Goal: Task Accomplishment & Management: Complete application form

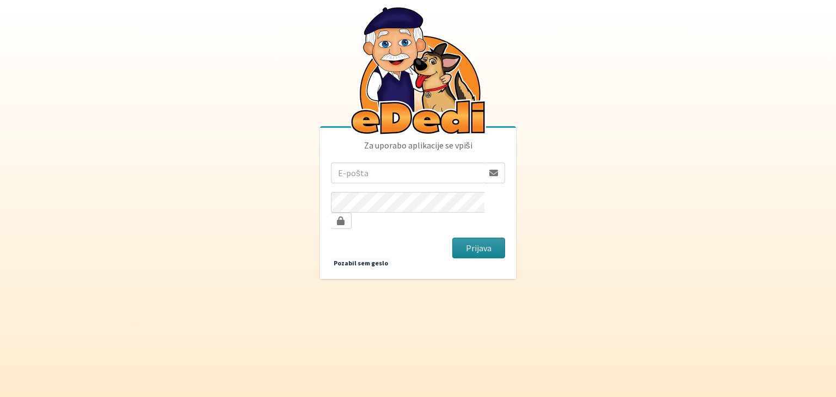
type input "bahun.andrej@gmail.com"
click at [466, 240] on button "Prijava" at bounding box center [478, 248] width 53 height 21
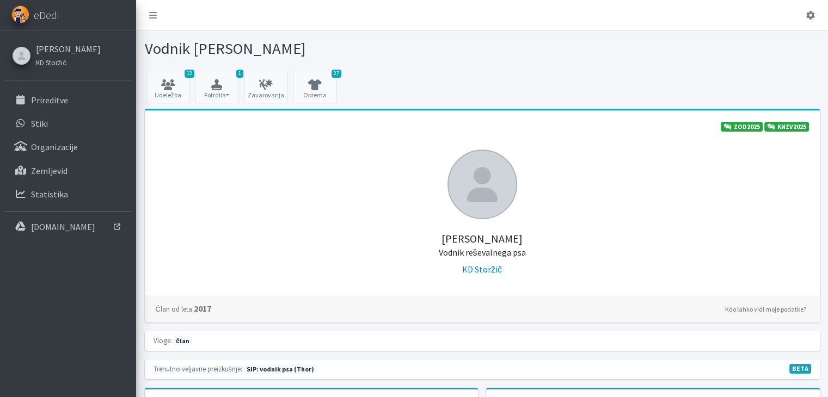
click at [600, 44] on div at bounding box center [653, 48] width 342 height 19
click at [57, 101] on p "Prireditve" at bounding box center [49, 100] width 37 height 11
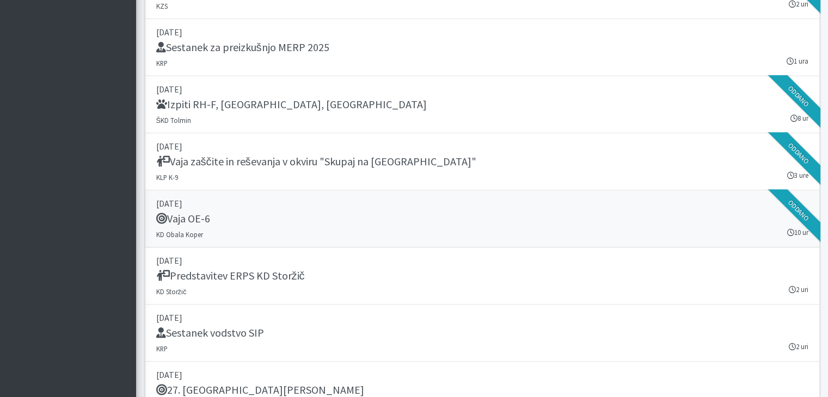
scroll to position [1088, 0]
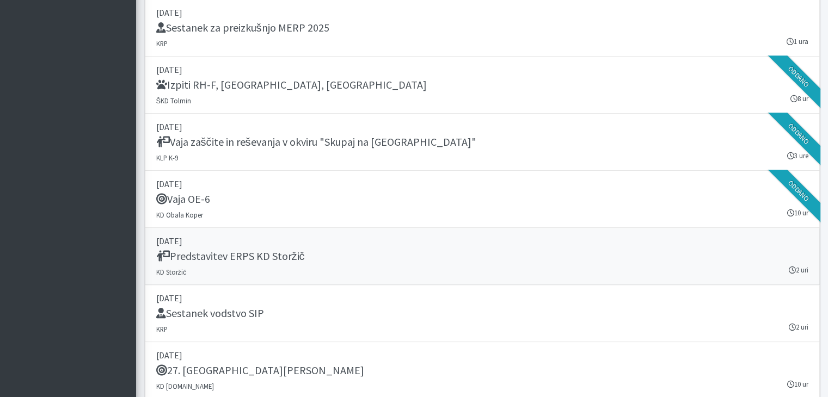
click at [279, 252] on h5 "Predstavitev ERPS KD Storžič" at bounding box center [230, 256] width 149 height 13
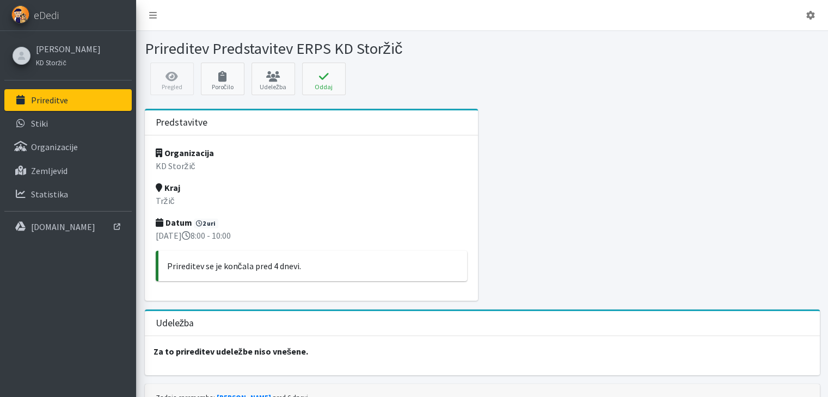
click at [243, 233] on p "07. september 2025 8:00 - 10:00" at bounding box center [312, 235] width 312 height 13
click at [248, 233] on p "07. september 2025 8:00 - 10:00" at bounding box center [312, 235] width 312 height 13
drag, startPoint x: 253, startPoint y: 233, endPoint x: 274, endPoint y: 237, distance: 21.6
click at [274, 237] on p "07. september 2025 8:00 - 10:00" at bounding box center [312, 235] width 312 height 13
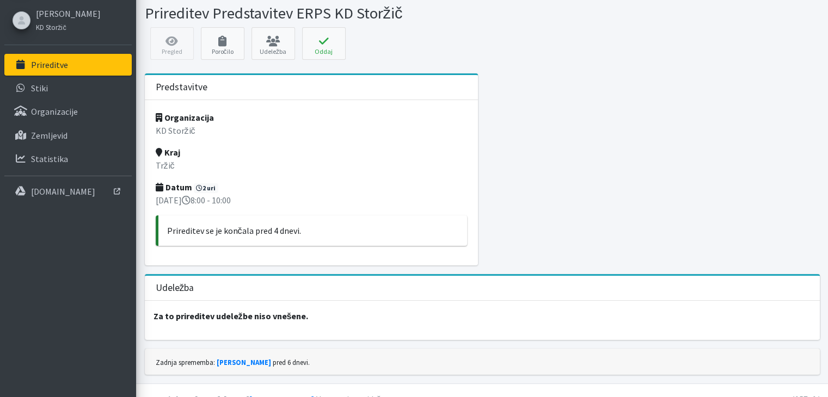
scroll to position [52, 0]
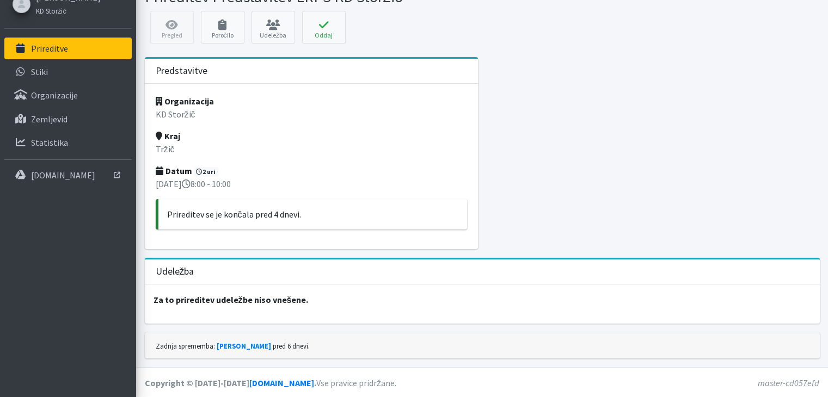
click at [275, 301] on strong "Za to prireditev udeležbe niso vnešene." at bounding box center [230, 299] width 155 height 11
click at [226, 30] on link "Poročilo" at bounding box center [223, 27] width 44 height 33
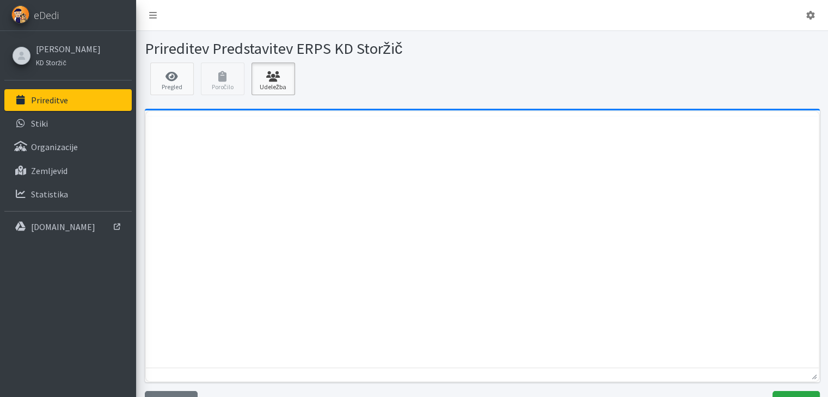
click at [273, 83] on link "Udeležba" at bounding box center [273, 79] width 44 height 33
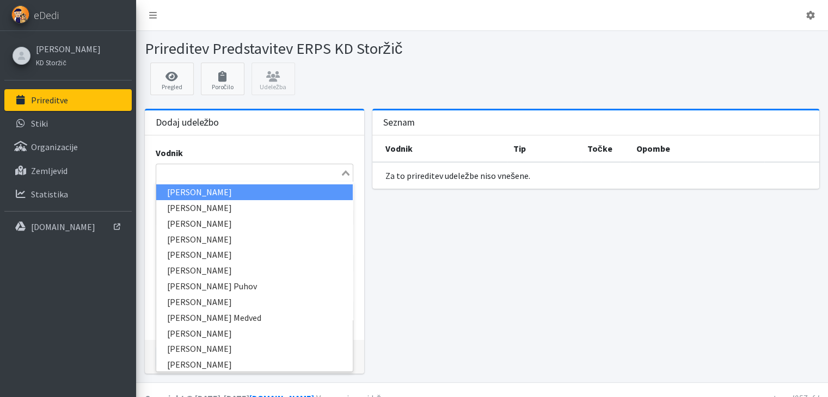
click at [346, 171] on icon "Search for option" at bounding box center [346, 172] width 8 height 5
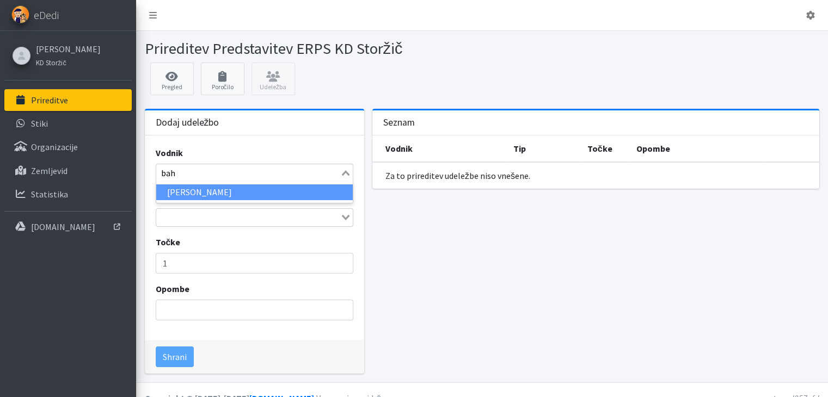
type input "bahu"
click at [196, 190] on li "[PERSON_NAME]" at bounding box center [254, 192] width 196 height 16
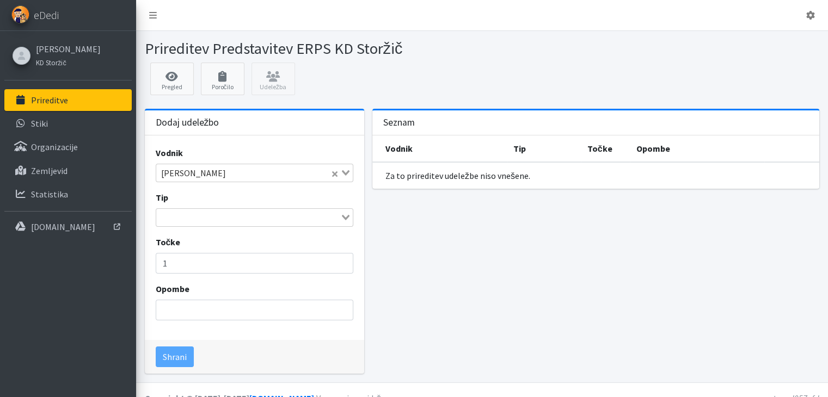
click at [348, 216] on icon "Search for option" at bounding box center [346, 217] width 8 height 5
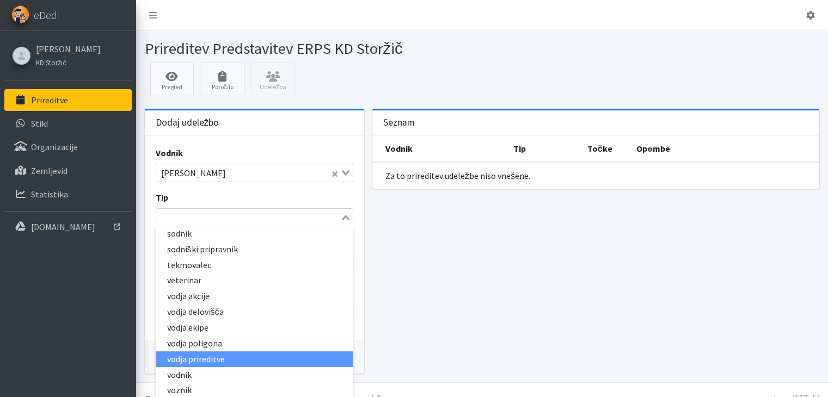
scroll to position [18, 0]
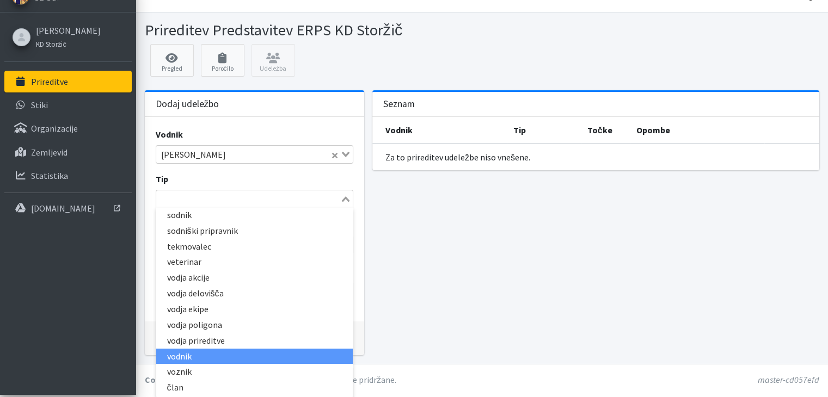
click at [198, 353] on li "vodnik" at bounding box center [254, 357] width 196 height 16
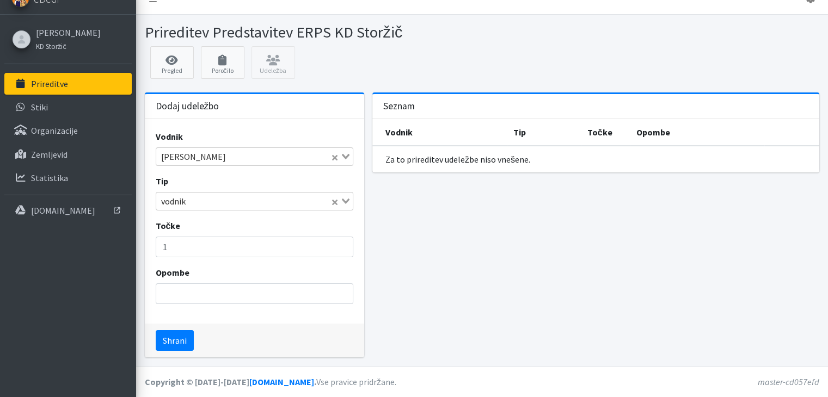
scroll to position [15, 0]
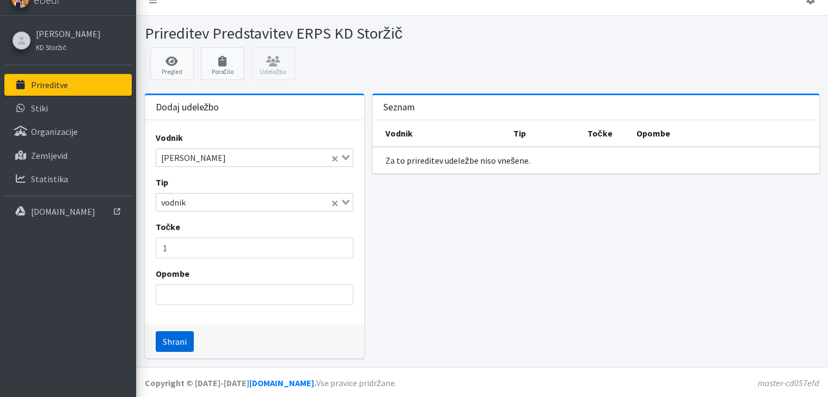
click at [180, 340] on button "Shrani" at bounding box center [175, 341] width 38 height 21
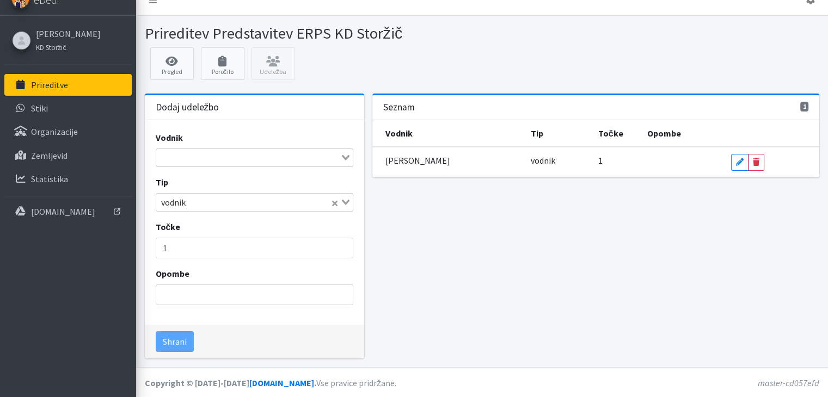
click at [214, 159] on input "Search for option" at bounding box center [248, 157] width 182 height 13
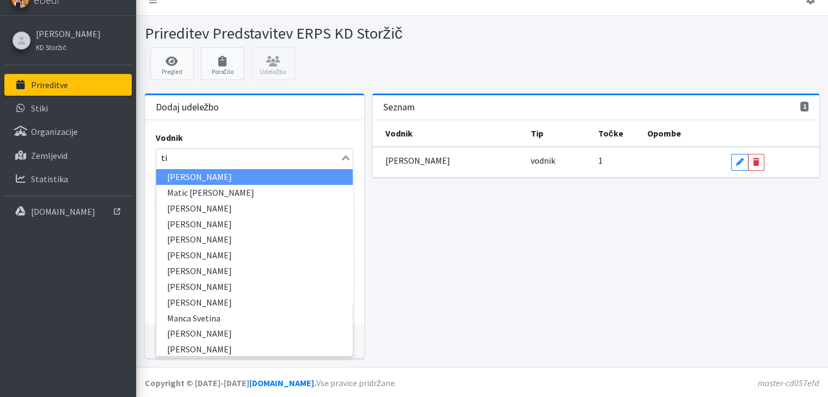
type input "tiš"
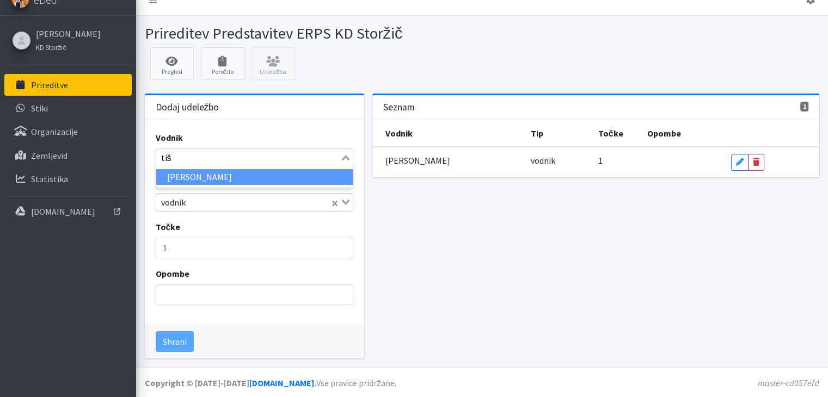
click at [206, 176] on li "Miran Tišler" at bounding box center [254, 177] width 196 height 16
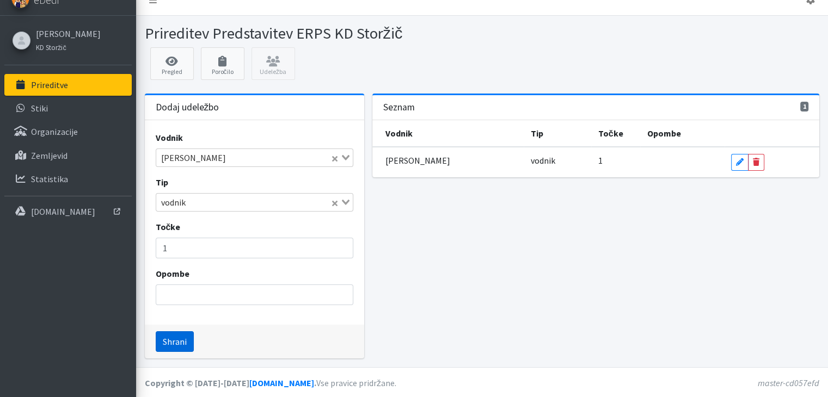
click at [181, 342] on button "Shrani" at bounding box center [175, 341] width 38 height 21
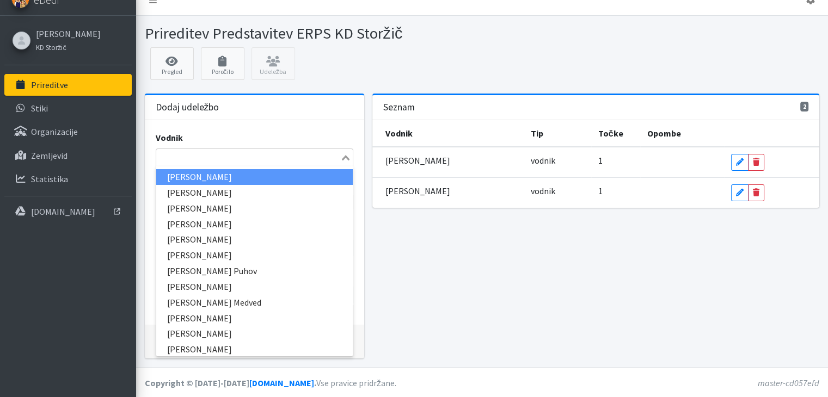
click at [172, 159] on input "Search for option" at bounding box center [248, 157] width 182 height 13
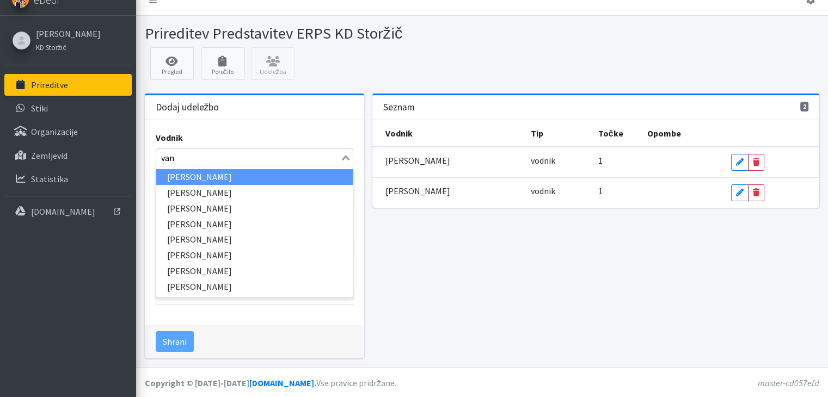
type input "vanj"
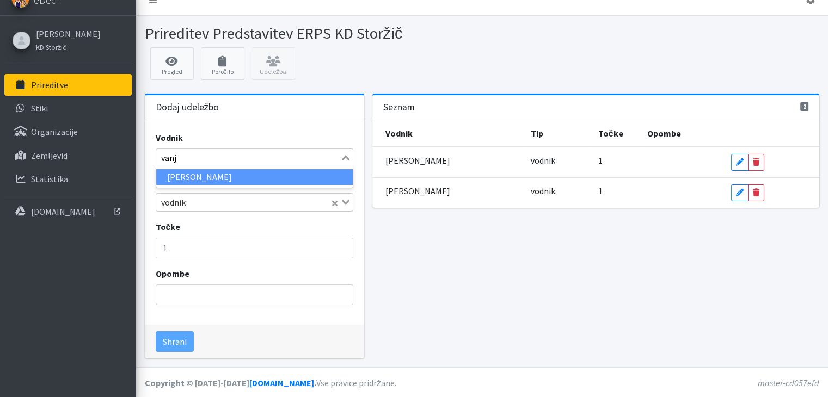
click at [202, 175] on li "Vanja Kopač" at bounding box center [254, 177] width 196 height 16
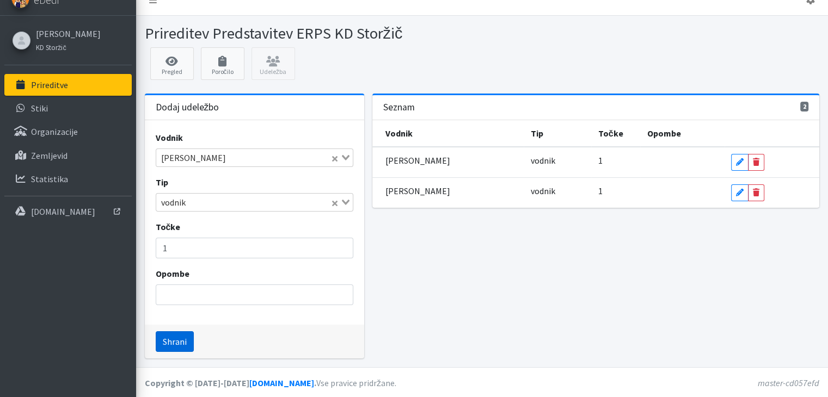
click at [173, 340] on button "Shrani" at bounding box center [175, 341] width 38 height 21
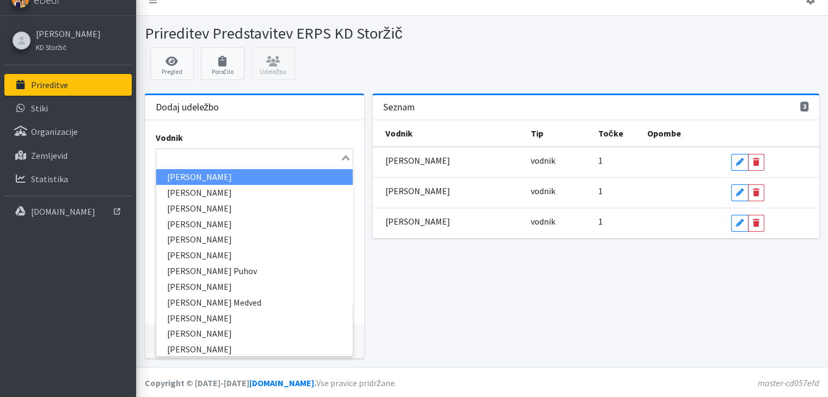
click at [206, 161] on input "Search for option" at bounding box center [248, 157] width 182 height 13
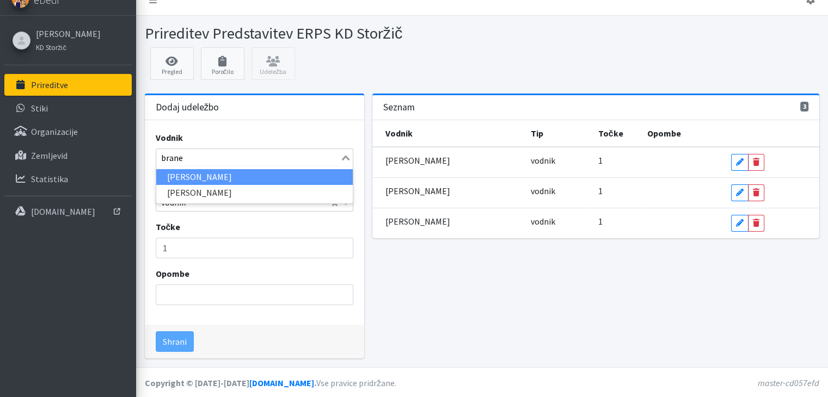
click at [190, 161] on input "brane" at bounding box center [248, 157] width 182 height 13
drag, startPoint x: 190, startPoint y: 161, endPoint x: 166, endPoint y: 151, distance: 25.9
click at [162, 157] on input "brane" at bounding box center [248, 157] width 182 height 13
type input "pavi"
click at [172, 171] on li "Branko Pavič" at bounding box center [254, 177] width 196 height 16
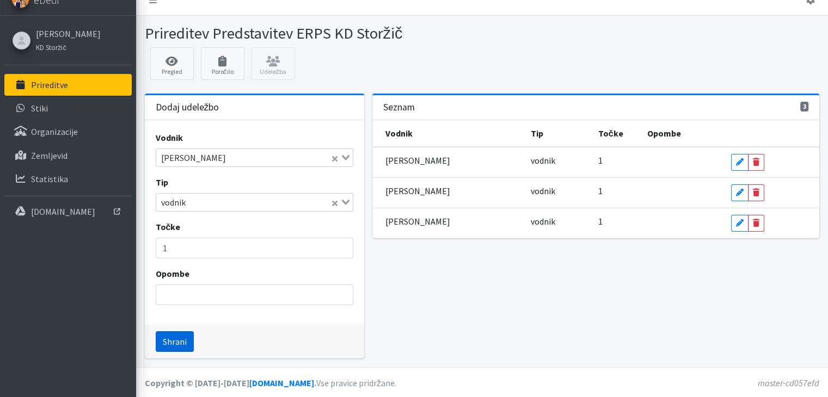
click at [173, 342] on button "Shrani" at bounding box center [175, 341] width 38 height 21
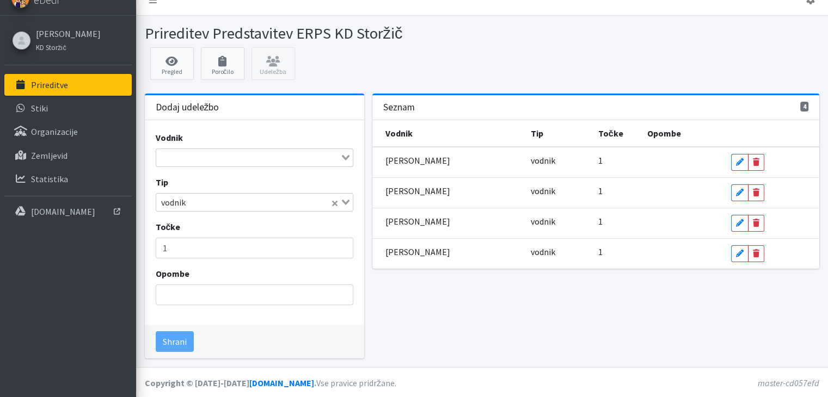
click at [203, 155] on input "Search for option" at bounding box center [248, 157] width 182 height 13
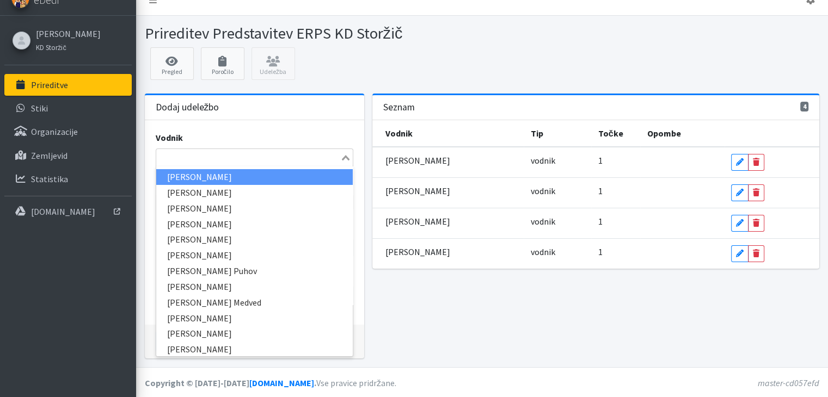
click at [206, 156] on input "Search for option" at bounding box center [248, 157] width 182 height 13
click at [221, 156] on input "Search for option" at bounding box center [248, 157] width 182 height 13
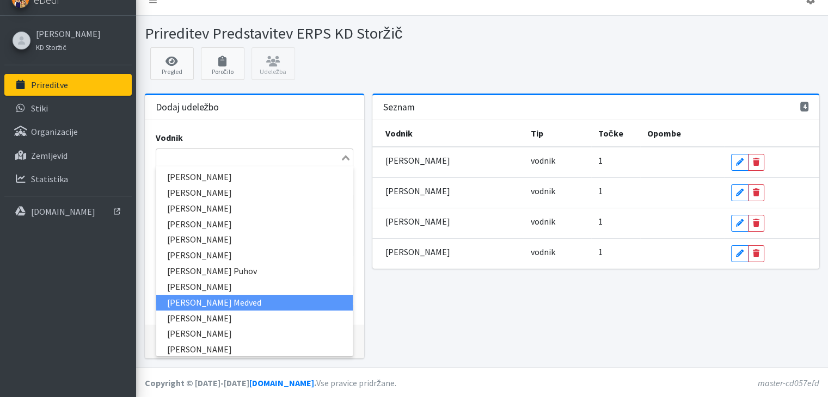
click at [433, 326] on div "4 Seznam Vodnik Tip Točke Opombe Branko Pavič vodnik 1 Edit Delete Vanja Kopač …" at bounding box center [595, 231] width 455 height 274
click at [226, 157] on input "Search for option" at bounding box center [248, 157] width 182 height 13
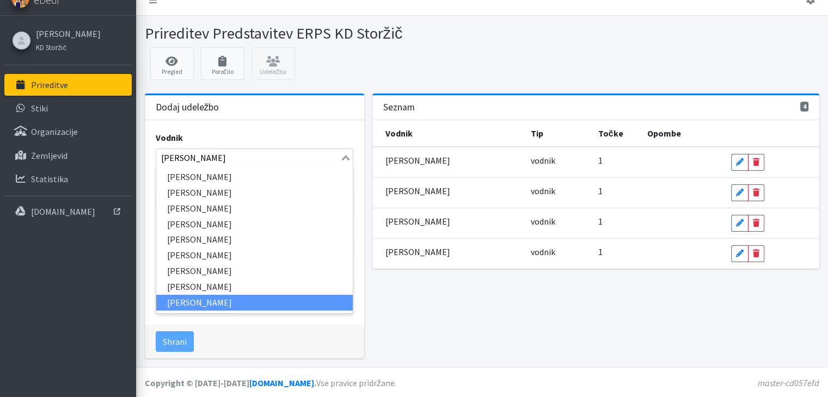
type input "andrej"
click at [239, 332] on div "Shrani" at bounding box center [254, 342] width 219 height 34
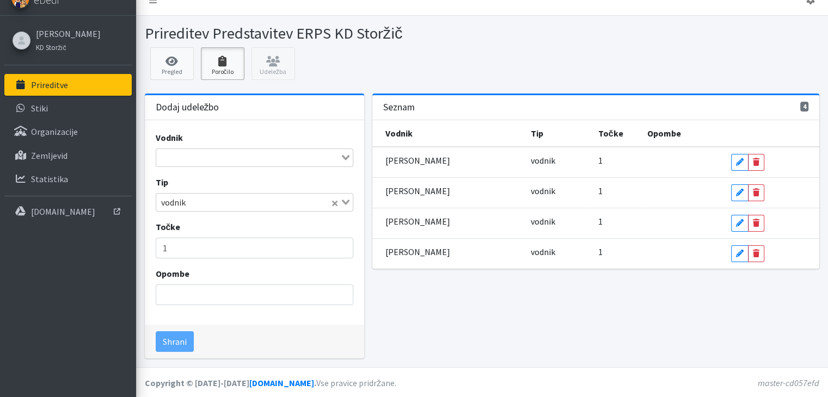
click at [225, 64] on icon at bounding box center [222, 61] width 37 height 11
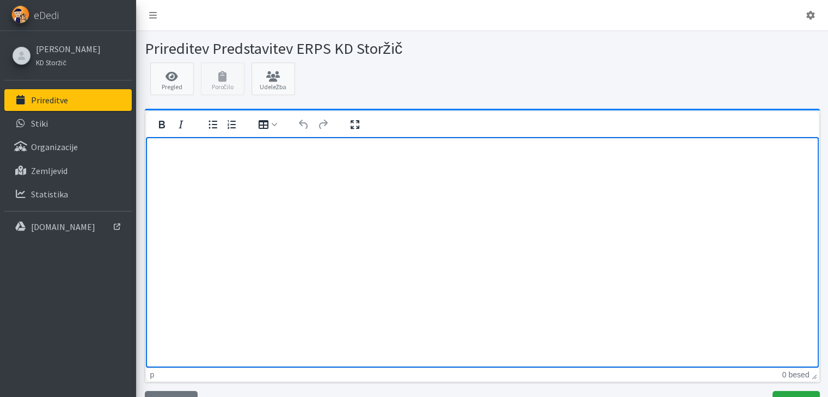
click at [201, 150] on p "Rich Text Area" at bounding box center [481, 151] width 655 height 12
click at [319, 154] on p "V sklopu tradicionalne šuštarske nedelje se KD" at bounding box center [481, 151] width 655 height 12
click at [317, 150] on p "V sklopu tradicionalne šuštarske nedelje se KD" at bounding box center [481, 151] width 655 height 12
click at [353, 150] on p "V sklopu tradicionalne šuštarske nedelje se ERPS KD" at bounding box center [481, 151] width 655 height 12
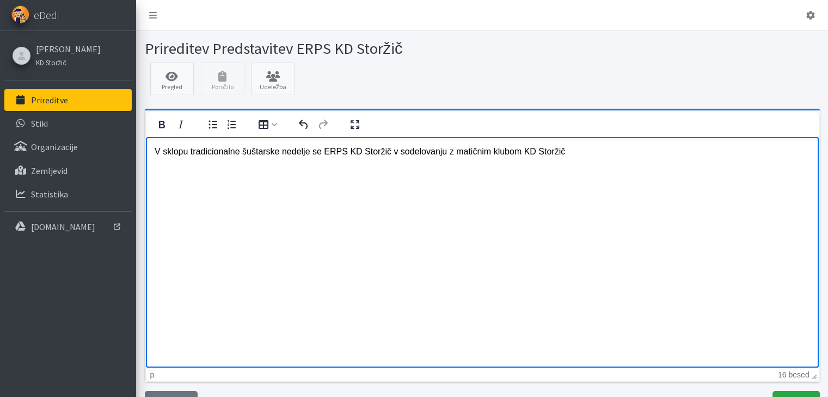
click at [554, 154] on p "V sklopu tradicionalne šuštarske nedelje se ERPS KD Storžič v sodelovanju z mat…" at bounding box center [481, 151] width 655 height 12
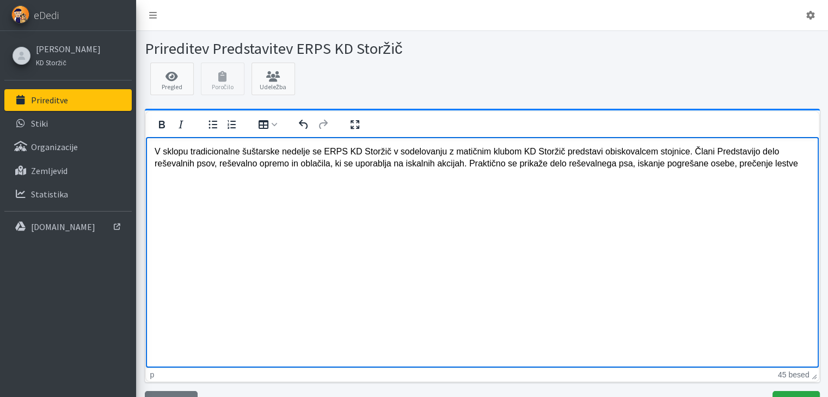
click at [744, 163] on p "V sklopu tradicionalne šuštarske nedelje se ERPS KD Storžič v sodelovanju z mat…" at bounding box center [481, 157] width 655 height 24
click at [741, 163] on p "V sklopu tradicionalne šuštarske nedelje se ERPS KD Storžič v sodelovanju z mat…" at bounding box center [481, 157] width 655 height 24
click at [742, 165] on p "V sklopu tradicionalne šuštarske nedelje se ERPS KD Storžič v sodelovanju z mat…" at bounding box center [481, 163] width 655 height 36
click at [717, 164] on p "V sklopu tradicionalne šuštarske nedelje se ERPS KD Storžič v sodelovanju z mat…" at bounding box center [481, 163] width 655 height 36
click at [306, 181] on p "V sklopu tradicionalne šuštarske nedelje se ERPS KD Storžič v sodelovanju z mat…" at bounding box center [481, 163] width 655 height 36
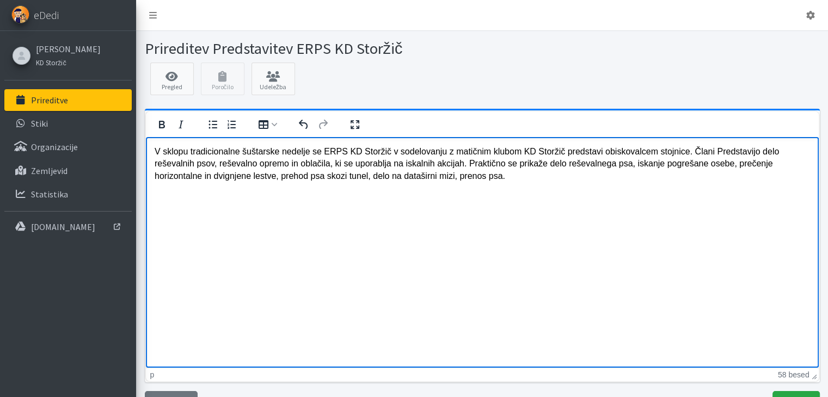
click at [285, 177] on p "V sklopu tradicionalne šuštarske nedelje se ERPS KD Storžič v sodelovanju z mat…" at bounding box center [481, 163] width 655 height 36
click at [396, 176] on p "V sklopu tradicionalne šuštarske nedelje se ERPS KD Storžič v sodelovanju z mat…" at bounding box center [481, 163] width 655 height 36
click at [455, 176] on p "V sklopu tradicionalne šuštarske nedelje se ERPS KD Storžič v sodelovanju z mat…" at bounding box center [481, 163] width 655 height 36
click at [711, 175] on p "V sklopu tradicionalne šuštarske nedelje se ERPS KD Storžič v sodelovanju z mat…" at bounding box center [481, 163] width 655 height 36
click at [713, 176] on p "V sklopu tradicionalne šuštarske nedelje se ERPS KD Storžič v sodelovanju z mat…" at bounding box center [481, 163] width 655 height 36
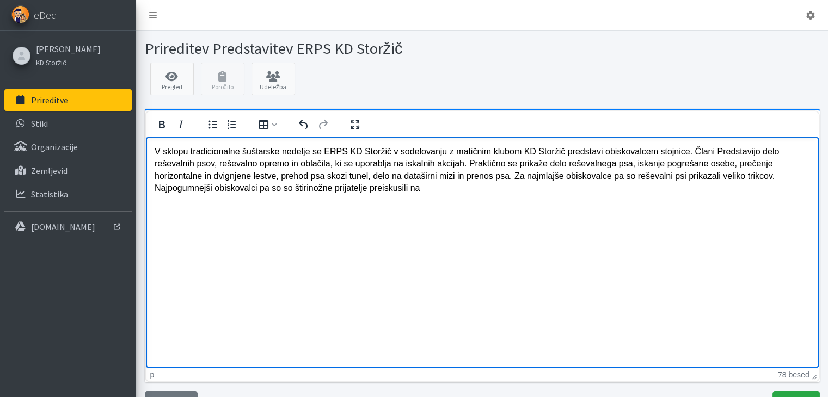
click at [805, 150] on p "V sklopu tradicionalne šuštarske nedelje se ERPS KD Storžič v sodelovanju z mat…" at bounding box center [481, 169] width 655 height 49
click at [810, 153] on html "V sklopu tradicionalne šuštarske nedelje se ERPS KD Storžič v sodelovanju z mat…" at bounding box center [481, 170] width 672 height 66
click at [171, 165] on p "V sklopu tradicionalne šuštarske nedelje se ERPS KD Storžič v sodelovanju z mat…" at bounding box center [481, 169] width 655 height 49
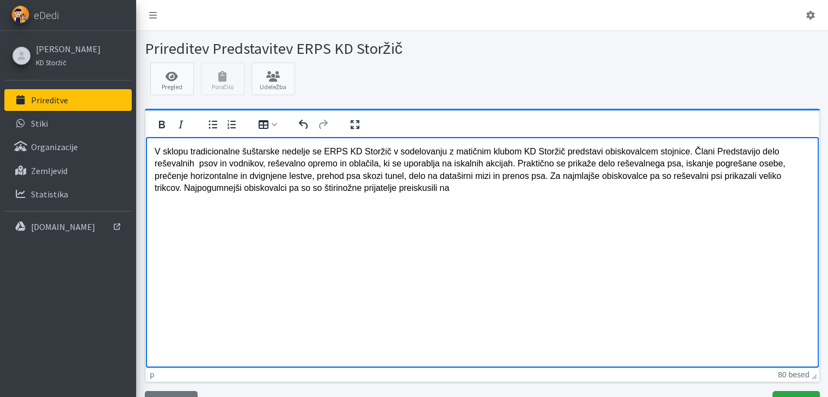
click at [289, 188] on p "V sklopu tradicionalne šuštarske nedelje se ERPS KD Storžič v sodelovanju z mat…" at bounding box center [481, 169] width 655 height 49
click at [430, 189] on p "V sklopu tradicionalne šuštarske nedelje se ERPS KD Storžič v sodelovanju z mat…" at bounding box center [481, 169] width 655 height 49
click at [453, 177] on p "V sklopu tradicionalne šuštarske nedelje se ERPS KD Storžič v sodelovanju z mat…" at bounding box center [481, 169] width 655 height 49
click at [236, 191] on p "V sklopu tradicionalne šuštarske nedelje se ERPS KD Storžič v sodelovanju z mat…" at bounding box center [481, 169] width 655 height 49
click at [237, 191] on p "V sklopu tradicionalne šuštarske nedelje se ERPS KD Storžič v sodelovanju z mat…" at bounding box center [481, 169] width 655 height 49
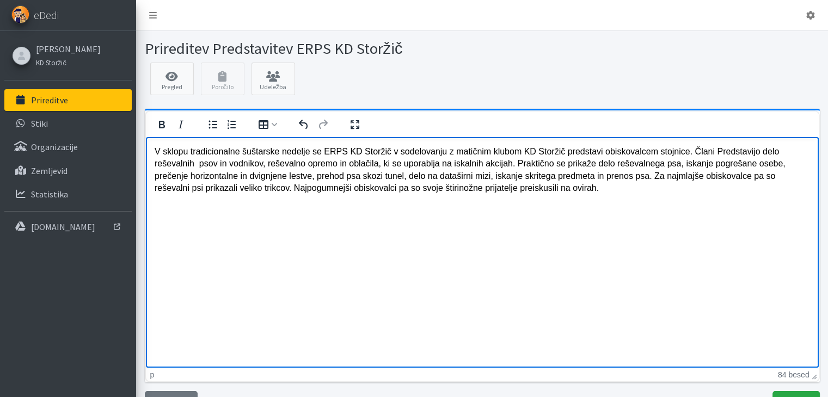
click at [549, 190] on p "V sklopu tradicionalne šuštarske nedelje se ERPS KD Storžič v sodelovanju z mat…" at bounding box center [481, 169] width 655 height 49
click at [546, 189] on p "V sklopu tradicionalne šuštarske nedelje se ERPS KD Storžič v sodelovanju z mat…" at bounding box center [481, 169] width 655 height 49
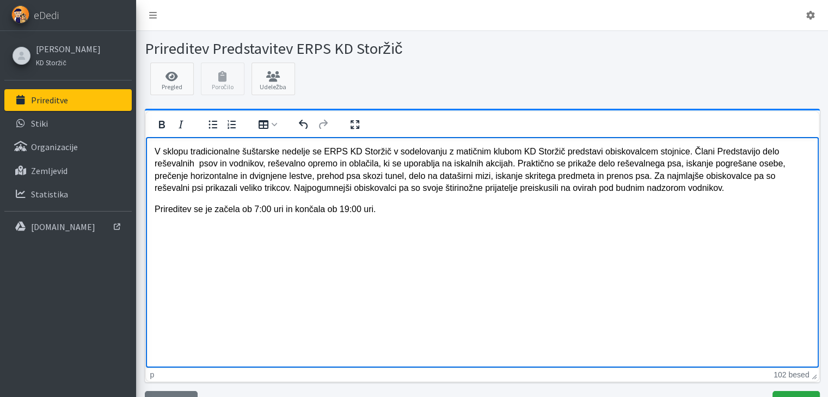
click at [375, 210] on p "Prireditev se je začela ob 7:00 uri in končala ob 19:00 uri." at bounding box center [481, 209] width 655 height 12
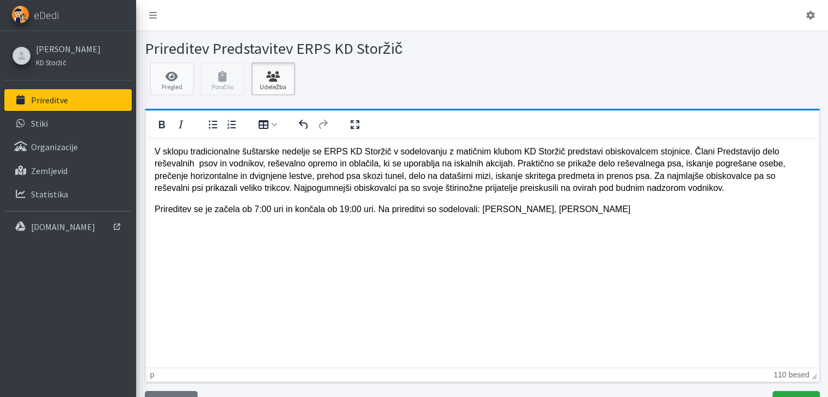
click at [277, 89] on link "Udeležba" at bounding box center [273, 79] width 44 height 33
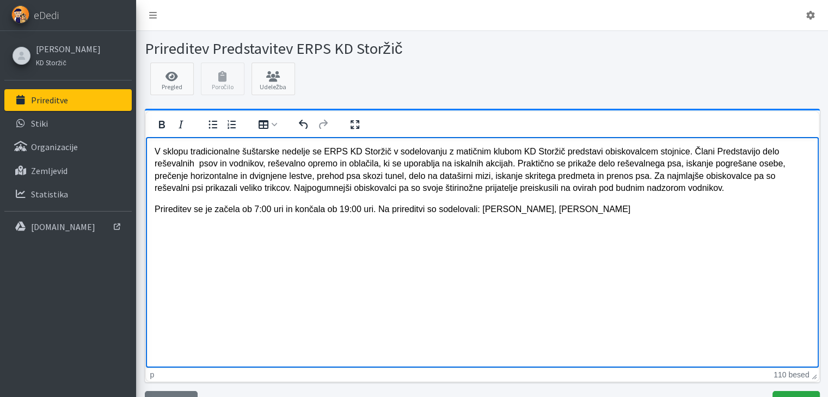
click at [577, 212] on p "Prireditev se je začela ob 7:00 uri in končala ob 19:00 uri. Na prireditvi so s…" at bounding box center [481, 209] width 655 height 12
click at [610, 208] on p "Prireditev se je začela ob 7:00 uri in končala ob 19:00 uri. Na prireditvi so s…" at bounding box center [481, 209] width 655 height 12
click at [682, 209] on p "Prireditev se je začela ob 7:00 uri in končala ob 19:00 uri. Na prireditvi so s…" at bounding box center [481, 209] width 655 height 12
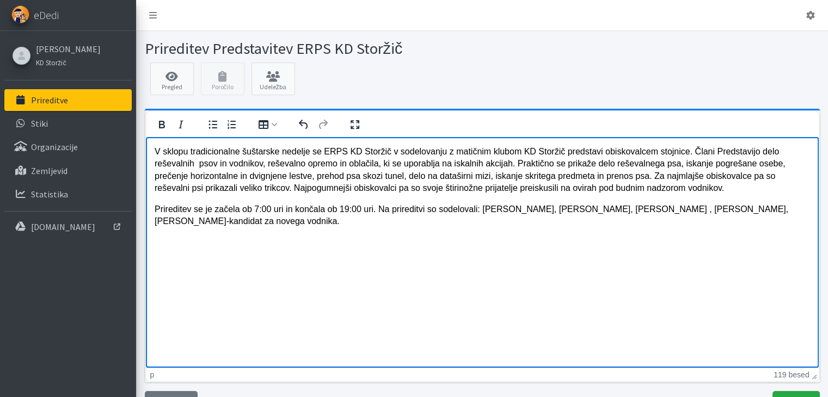
click at [705, 151] on p "V sklopu tradicionalne šuštarske nedelje se ERPS KD Storžič v sodelovanju z mat…" at bounding box center [481, 169] width 655 height 49
click at [681, 211] on p "Prireditev se je začela ob 7:00 uri in končala ob 19:00 uri. Na prireditvi so s…" at bounding box center [481, 215] width 655 height 24
click at [219, 221] on p "Prireditev se je začela ob 7:00 uri in končala ob 19:00 uri. Na prireditvi so s…" at bounding box center [481, 215] width 655 height 24
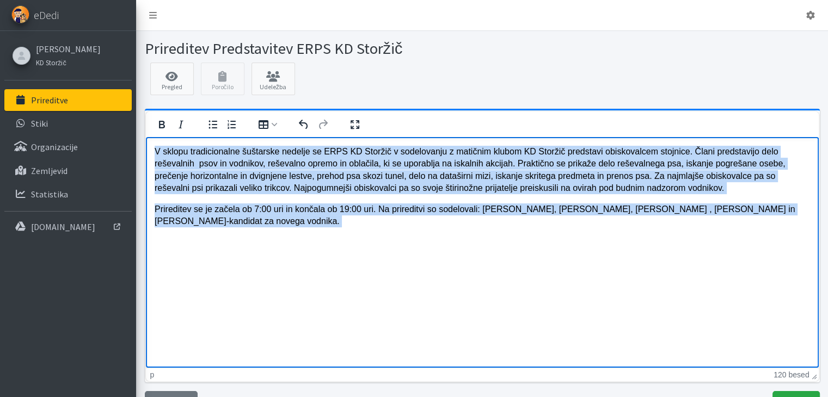
drag, startPoint x: 153, startPoint y: 151, endPoint x: 269, endPoint y: 229, distance: 139.3
click at [269, 229] on body "V sklopu tradicionalne šuštarske nedelje se ERPS KD Storžič v sodelovanju z mat…" at bounding box center [481, 196] width 655 height 103
copy body "V sklopu tradicionalne šuštarske nedelje se ERPS KD Storžič v sodelovanju z mat…"
drag, startPoint x: 153, startPoint y: 151, endPoint x: 283, endPoint y: 252, distance: 164.8
click at [283, 252] on html "V sklopu tradicionalne šuštarske nedelje se ERPS KD Storžič v sodelovanju z mat…" at bounding box center [481, 197] width 672 height 120
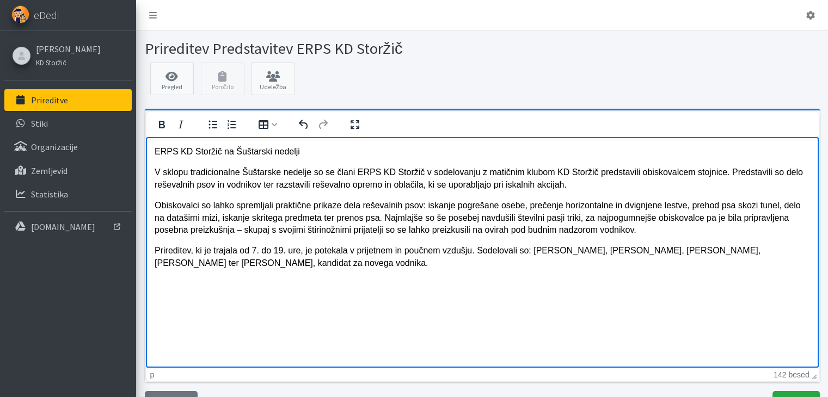
click at [260, 267] on p "Prireditev, ki je trajala od 7. do 19. ure, je potekala v prijetnem in poučnem …" at bounding box center [481, 256] width 655 height 24
click at [563, 218] on p "Obiskovalci so lahko spremljali praktične prikaze dela reševalnih psov: iskanje…" at bounding box center [481, 217] width 655 height 36
click at [560, 218] on p "Obiskovalci so lahko spremljali praktične prikaze dela reševalnih psov: iskanje…" at bounding box center [481, 217] width 655 height 36
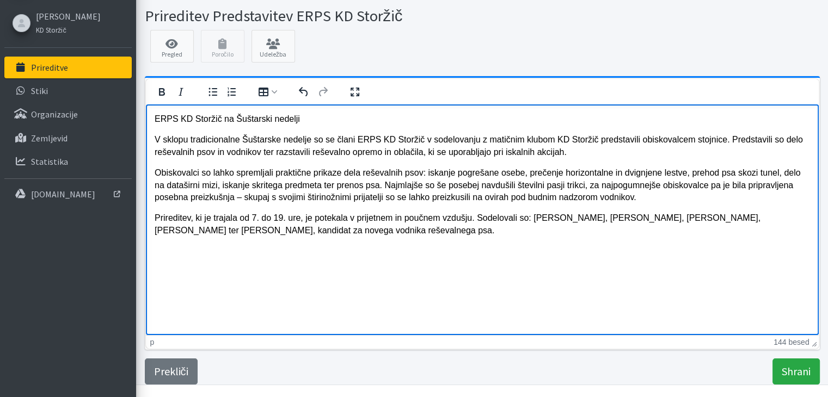
scroll to position [50, 0]
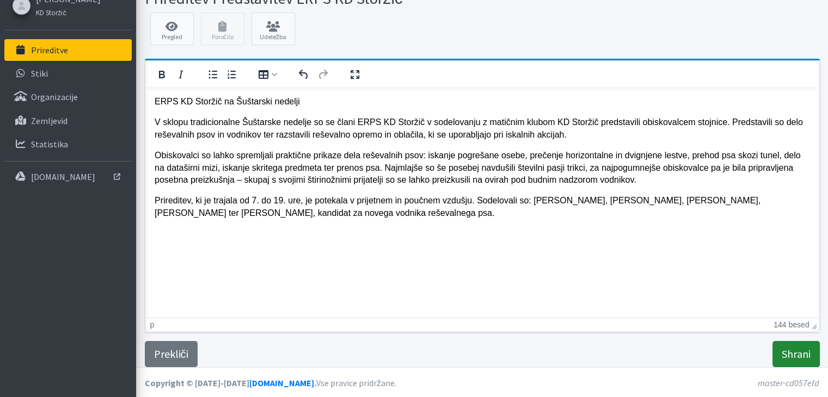
click at [786, 351] on input "Shrani" at bounding box center [795, 354] width 47 height 26
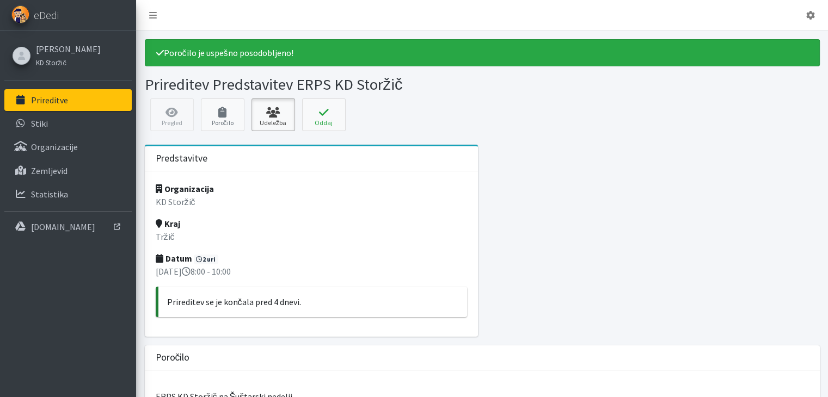
click at [272, 120] on link "Udeležba" at bounding box center [273, 114] width 44 height 33
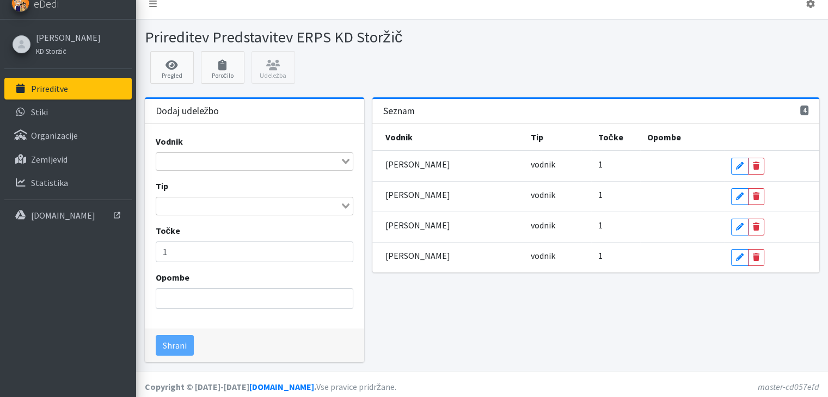
scroll to position [15, 0]
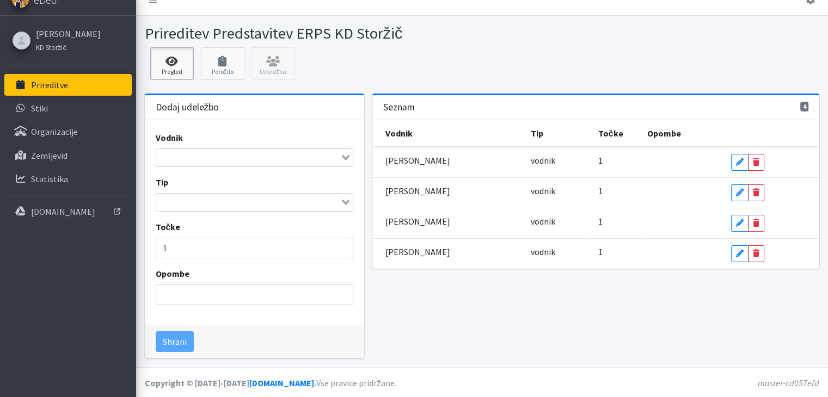
click at [173, 66] on link "Pregled" at bounding box center [172, 63] width 44 height 33
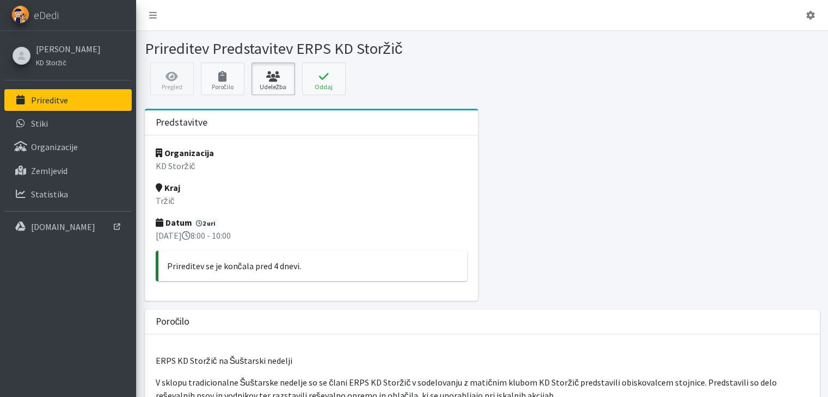
click at [282, 79] on icon at bounding box center [273, 76] width 37 height 11
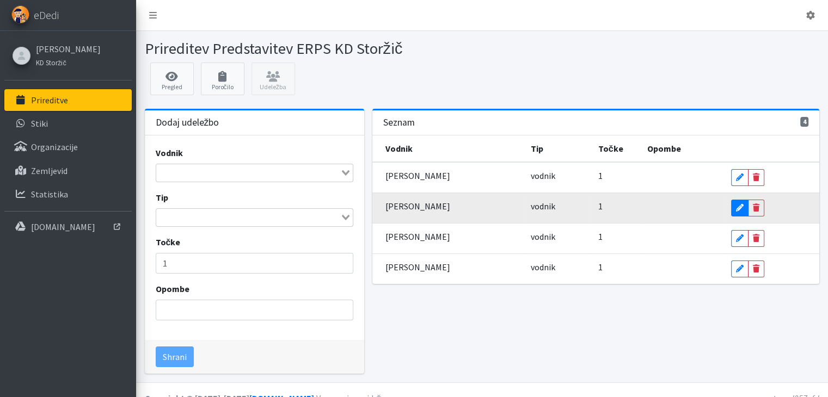
click at [736, 208] on icon at bounding box center [740, 208] width 8 height 8
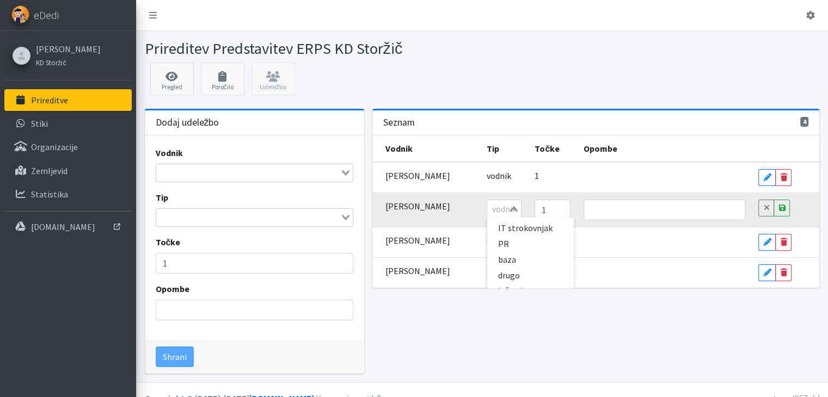
click at [538, 205] on tr "Vanja Kopač vodnik Loading... IT strokovnjak PR baza drugo inštruktor izpitnik …" at bounding box center [595, 210] width 447 height 34
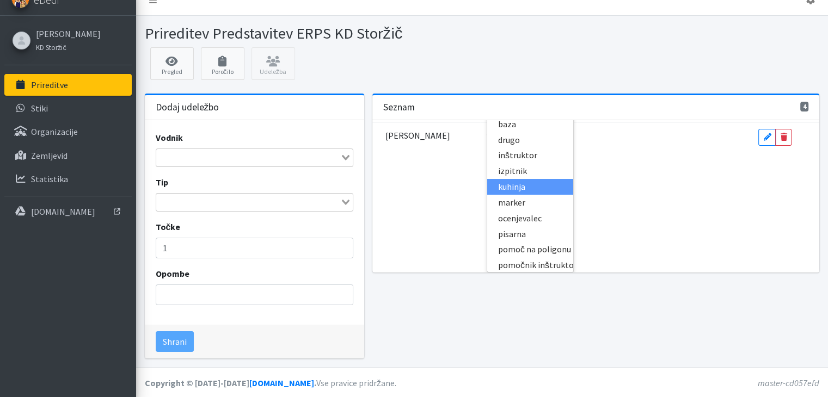
scroll to position [66, 0]
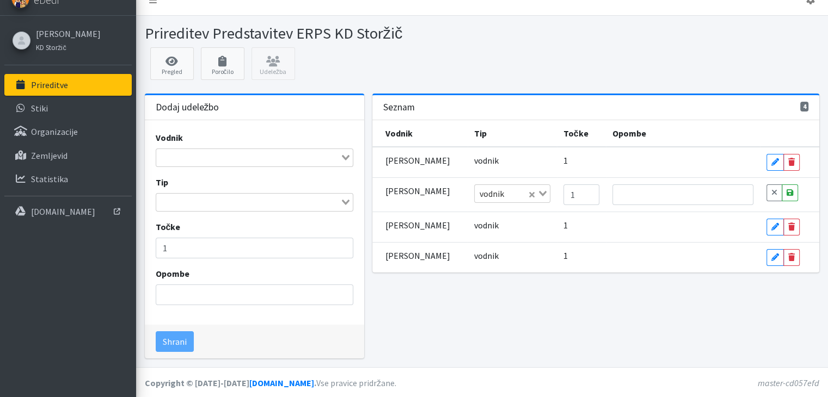
click at [625, 224] on div "Vodnik Tip Točke Opombe Branko Pavič vodnik 1 Edit Delete Vanja Kopač vodnik Lo…" at bounding box center [595, 196] width 447 height 152
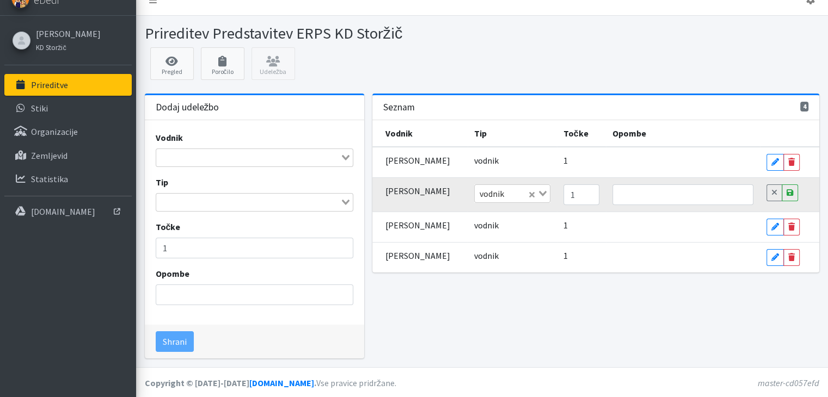
click at [539, 192] on tr "Vanja Kopač vodnik Loading... 1 Cancel Save" at bounding box center [595, 194] width 447 height 34
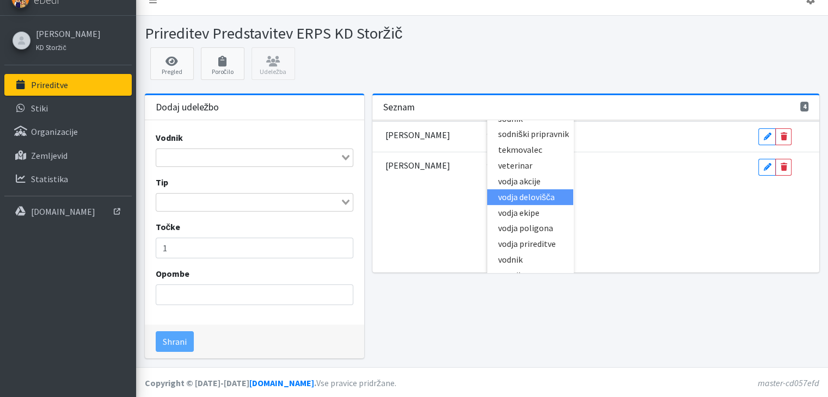
scroll to position [109, 0]
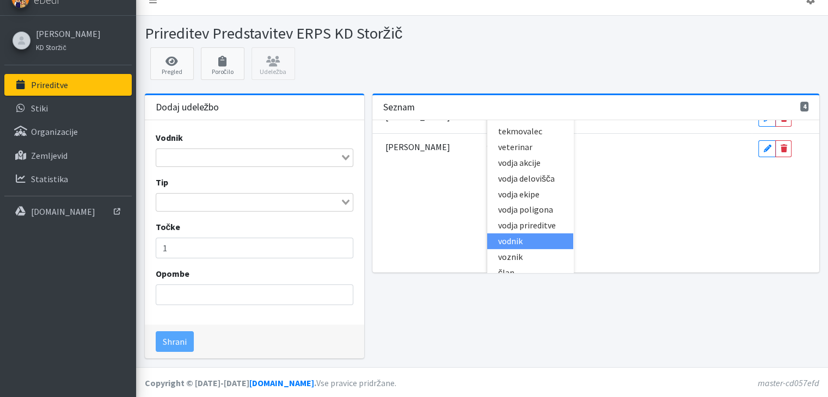
click at [511, 233] on li "vodnik" at bounding box center [530, 241] width 86 height 16
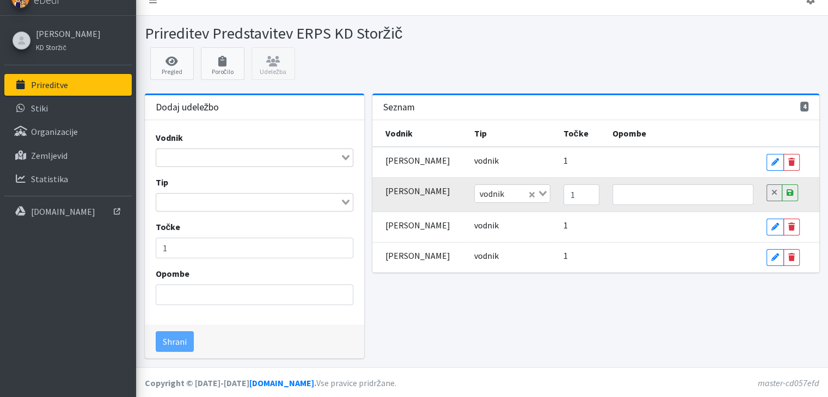
scroll to position [0, 0]
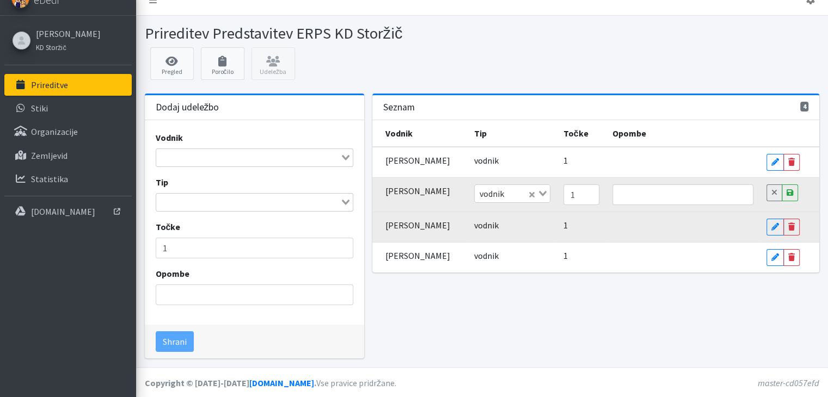
click at [684, 237] on td at bounding box center [683, 227] width 154 height 30
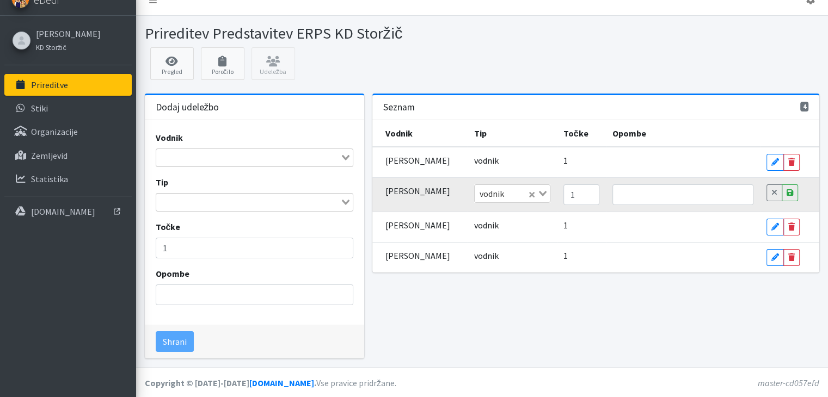
click at [670, 287] on div "4 Seznam Vodnik Tip Točke Opombe Branko Pavič vodnik 1 Edit Delete Vanja Kopač …" at bounding box center [595, 231] width 455 height 274
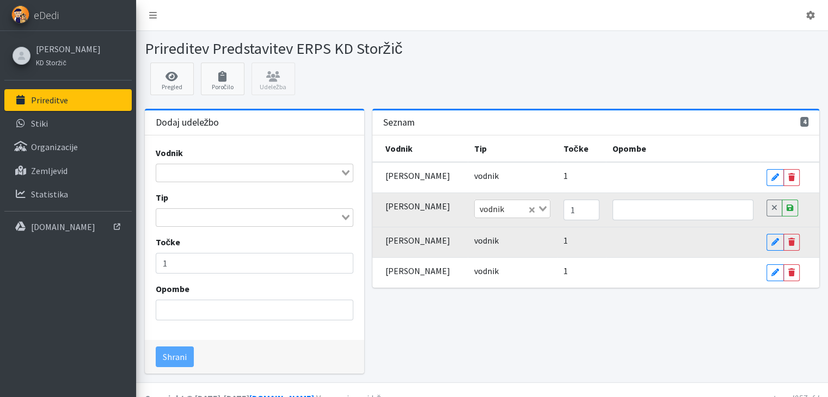
scroll to position [15, 0]
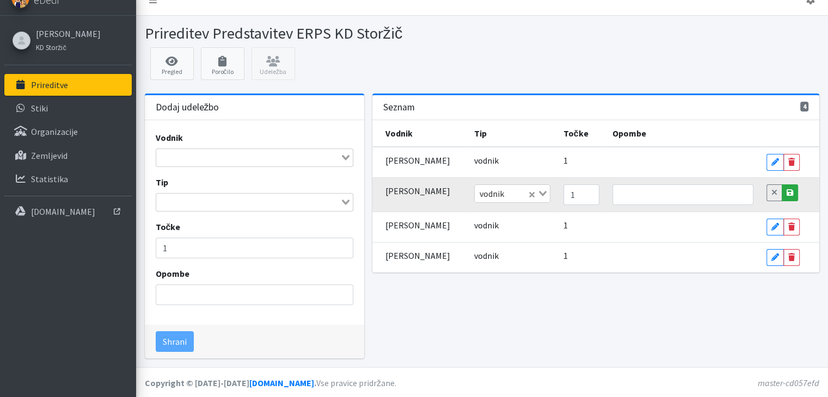
click at [786, 191] on icon at bounding box center [789, 193] width 7 height 8
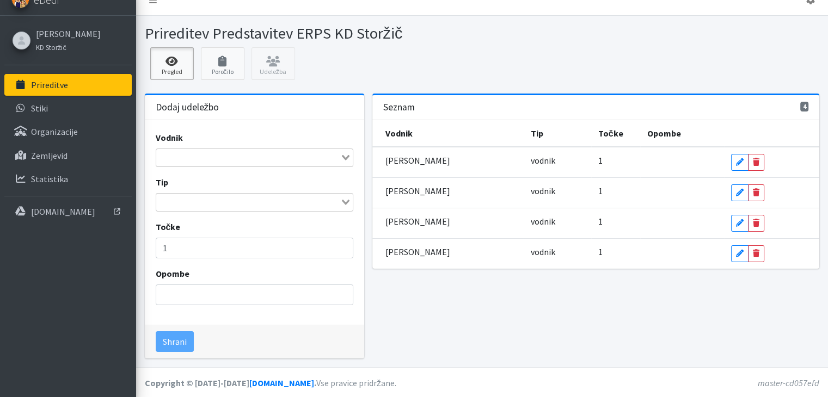
click at [169, 71] on link "Pregled" at bounding box center [172, 63] width 44 height 33
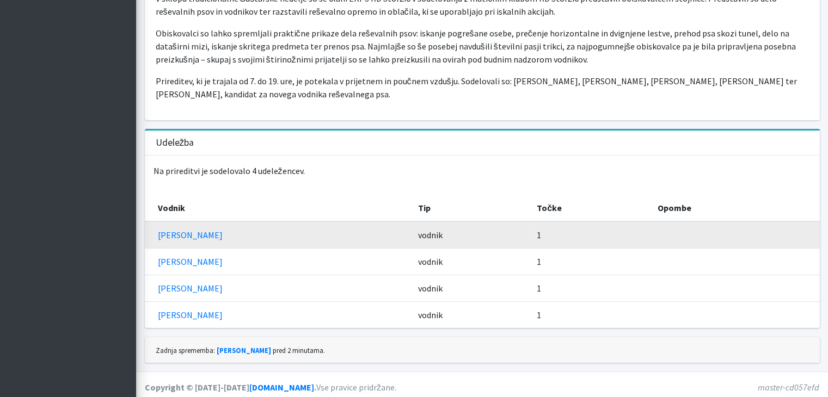
scroll to position [387, 0]
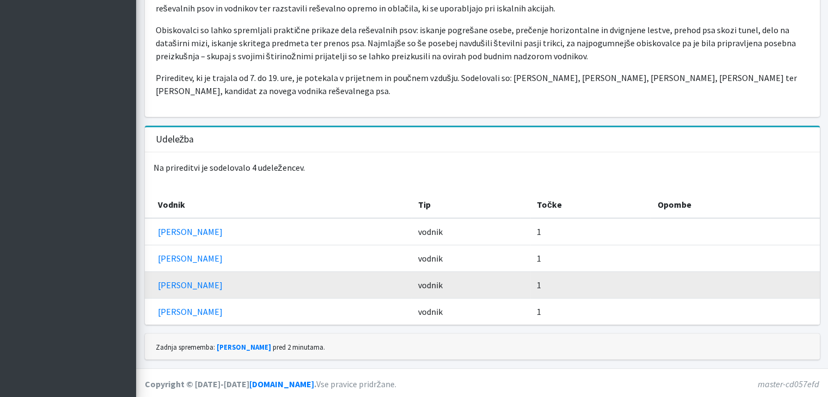
click at [411, 283] on td "vodnik" at bounding box center [470, 285] width 119 height 27
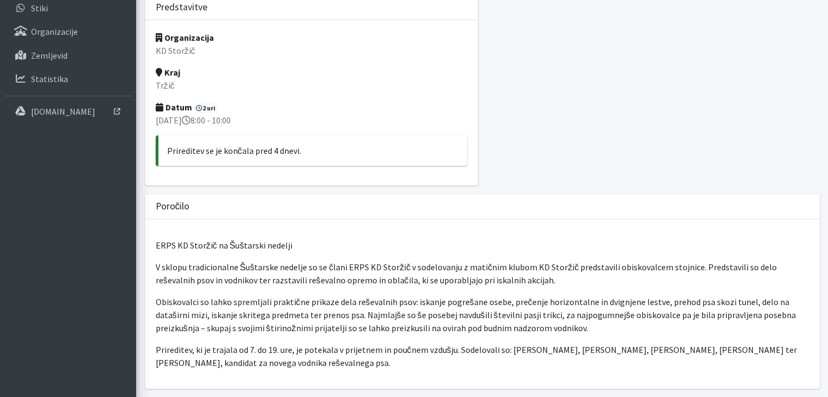
scroll to position [0, 0]
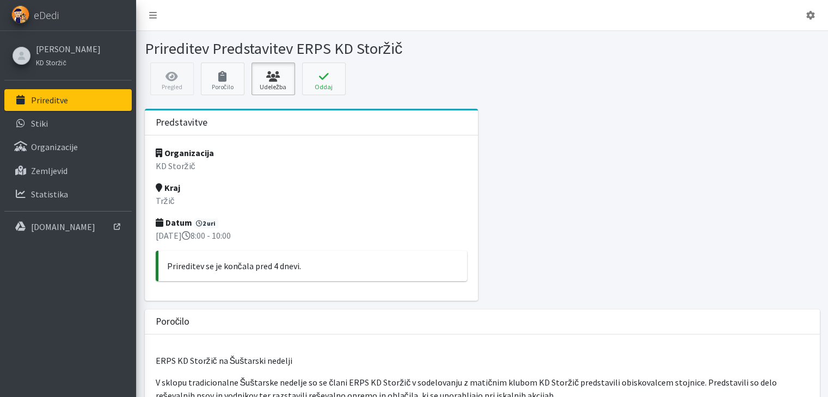
click at [273, 83] on link "Udeležba" at bounding box center [273, 79] width 44 height 33
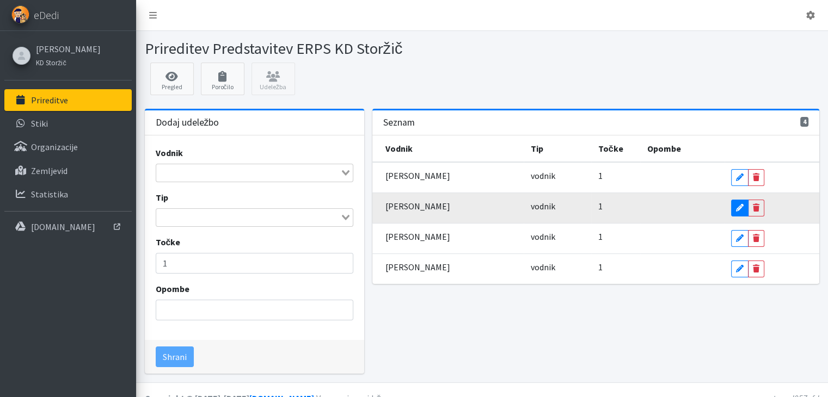
click at [736, 206] on icon at bounding box center [740, 208] width 8 height 8
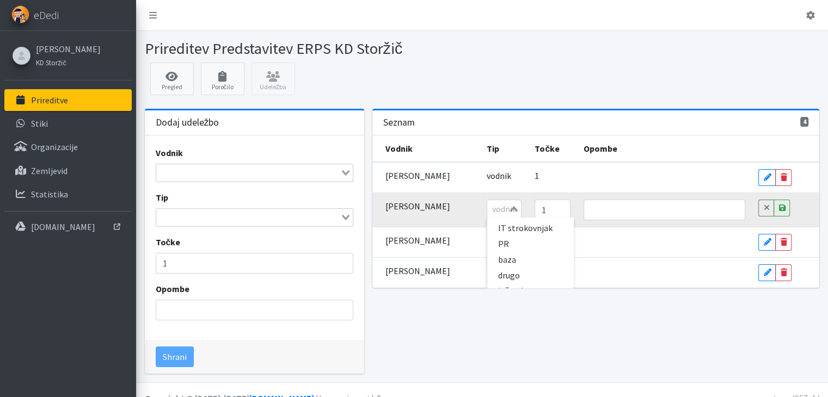
click at [539, 209] on tr "[PERSON_NAME] vodnik Loading... IT strokovnjak PR baza drugo inštruktor izpitni…" at bounding box center [595, 210] width 447 height 34
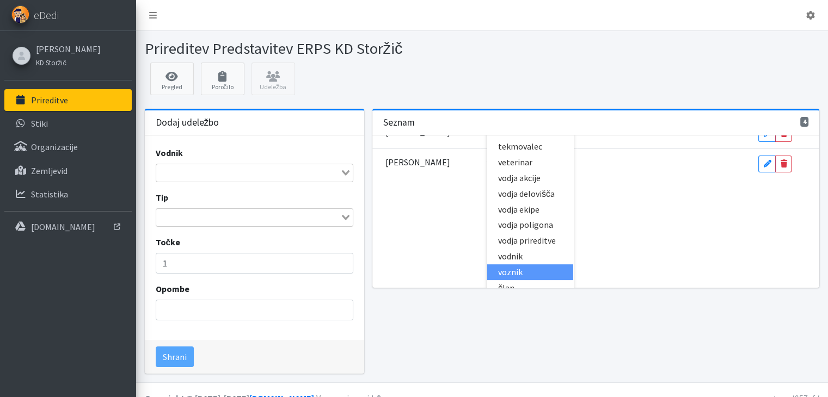
scroll to position [120, 0]
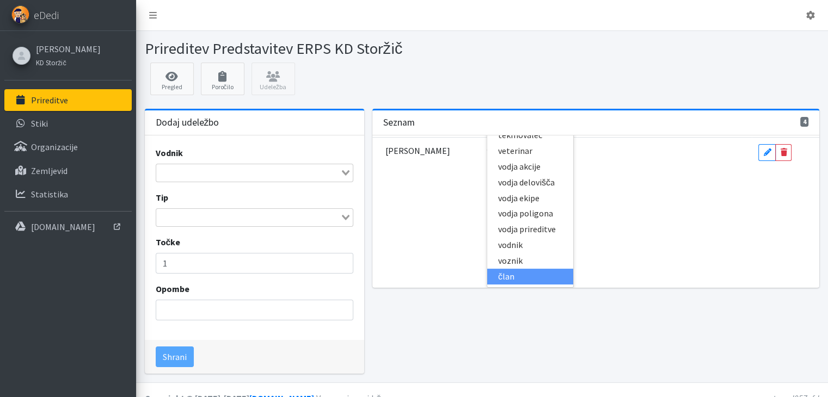
click at [631, 243] on div "Vodnik Tip Točke Opombe Branko Pavič vodnik 1 Edit Delete Vanja Kopač vodnik Lo…" at bounding box center [595, 211] width 447 height 152
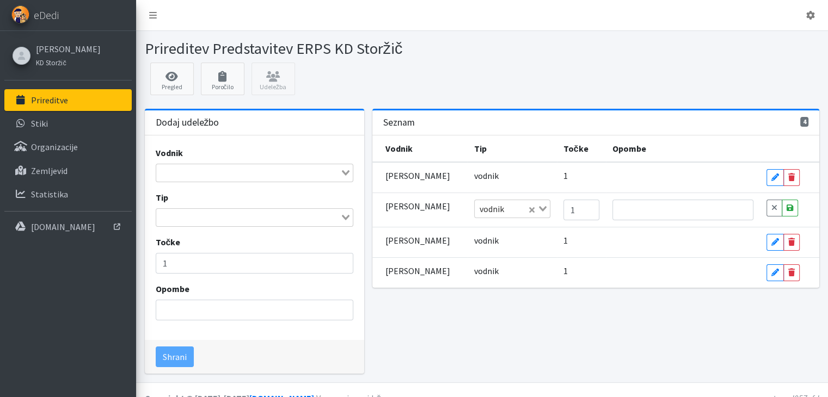
scroll to position [0, 0]
click at [786, 207] on icon at bounding box center [789, 208] width 7 height 8
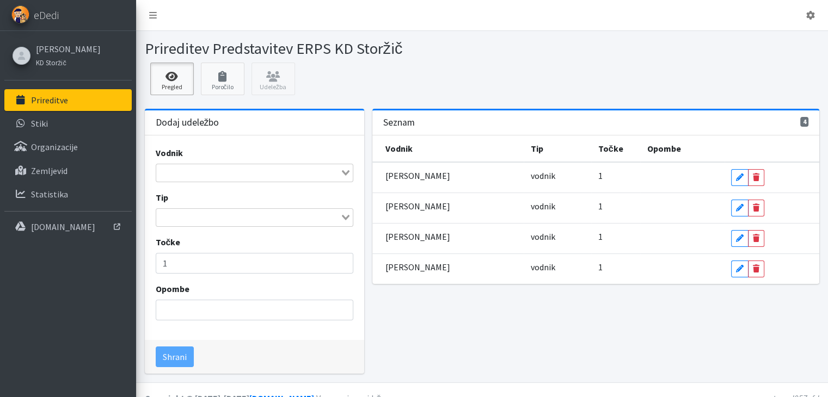
click at [175, 79] on icon at bounding box center [171, 76] width 37 height 11
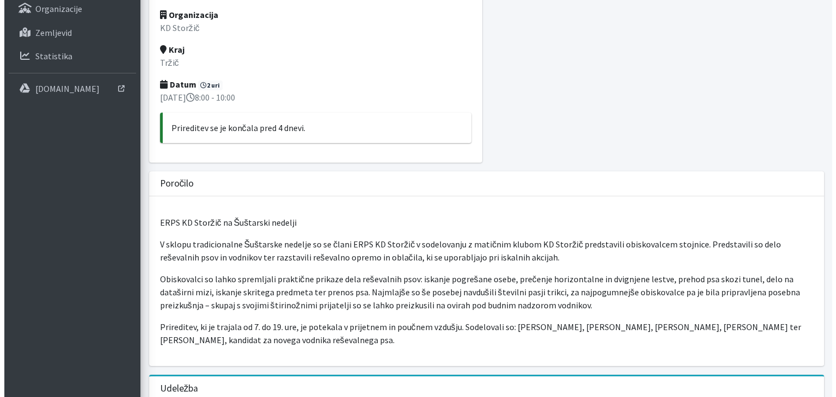
scroll to position [54, 0]
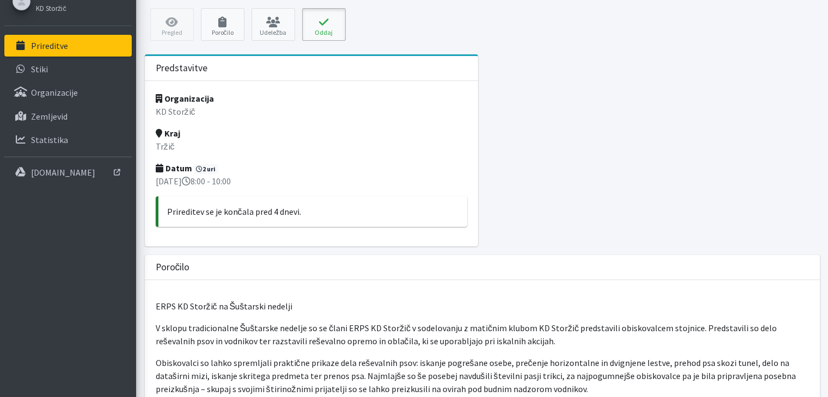
click at [329, 24] on icon at bounding box center [323, 22] width 37 height 11
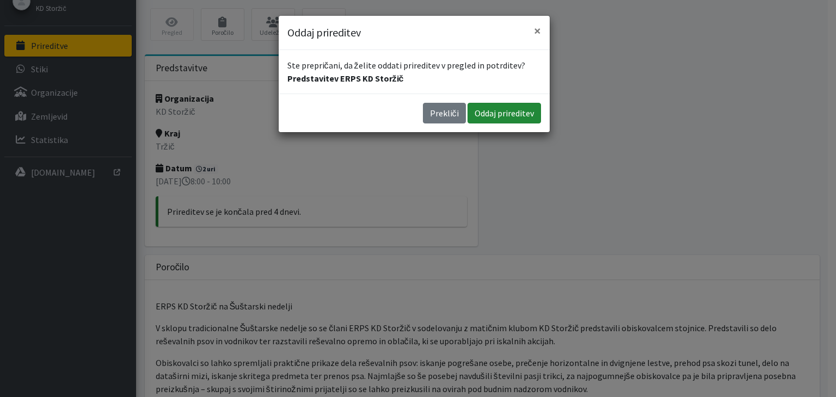
click at [490, 116] on button "Oddaj prireditev" at bounding box center [503, 113] width 73 height 21
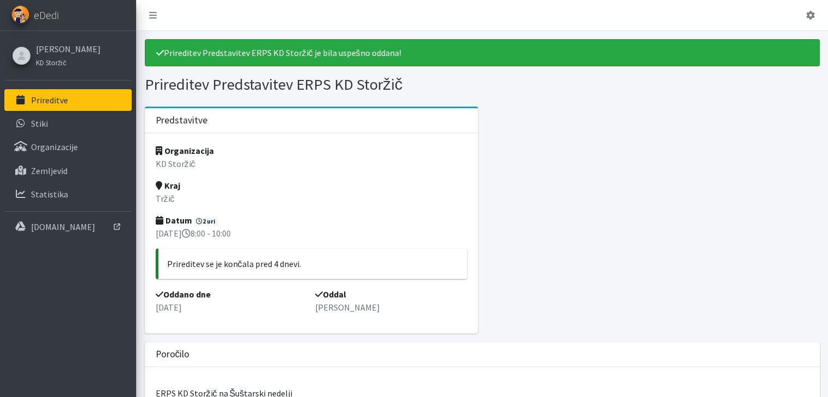
click at [47, 102] on p "Prireditve" at bounding box center [49, 100] width 37 height 11
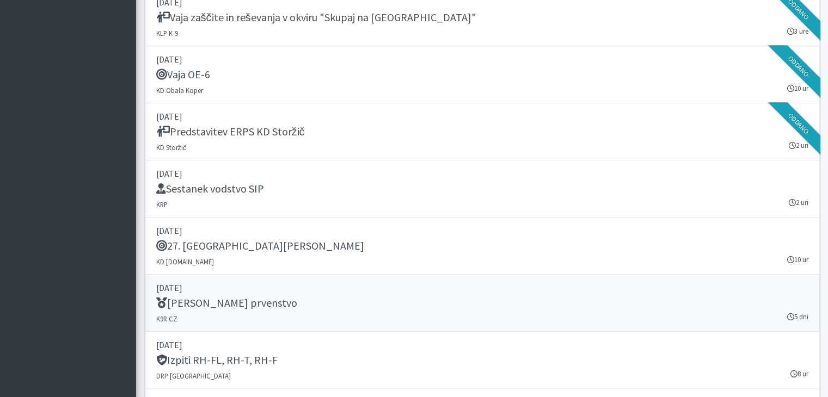
scroll to position [1143, 0]
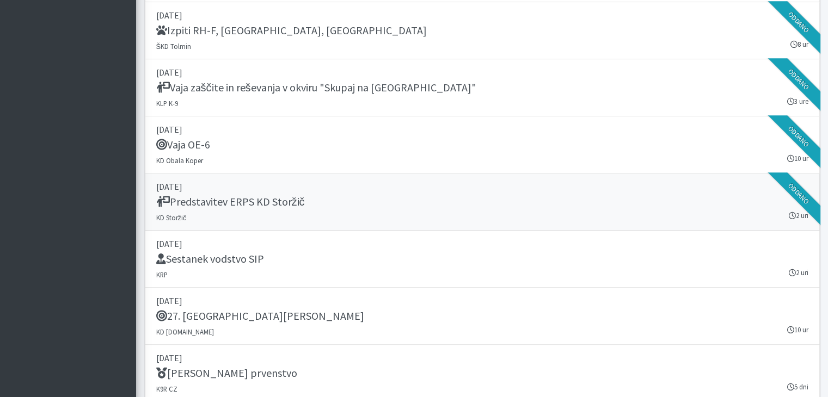
click at [242, 197] on h5 "Predstavitev ERPS KD Storžič" at bounding box center [230, 201] width 149 height 13
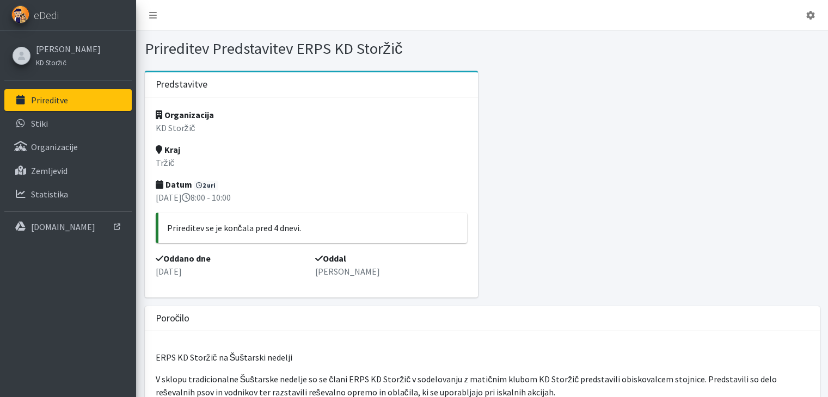
click at [28, 94] on link "Prireditve" at bounding box center [67, 100] width 127 height 22
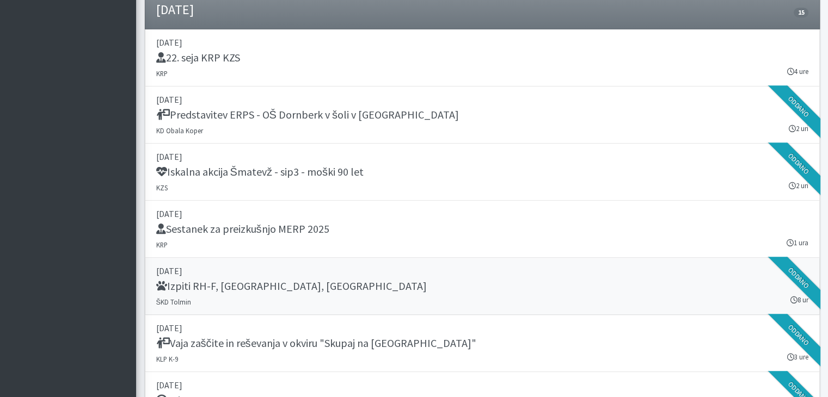
scroll to position [871, 0]
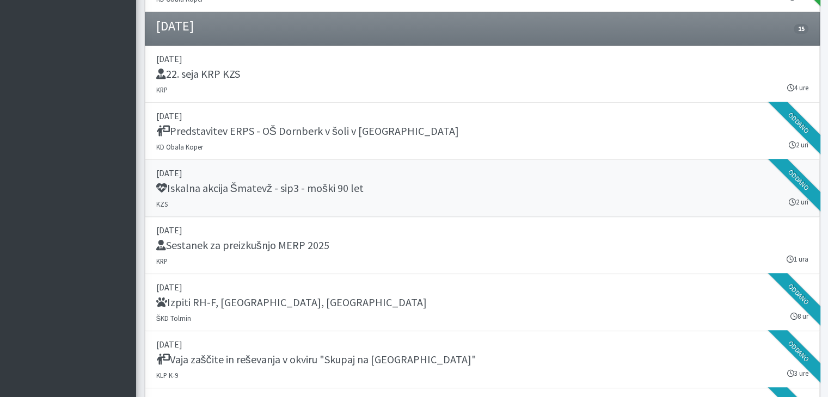
click at [289, 182] on h5 "Iskalna akcija Šmatevž - sip3 - moški 90 let" at bounding box center [259, 188] width 207 height 13
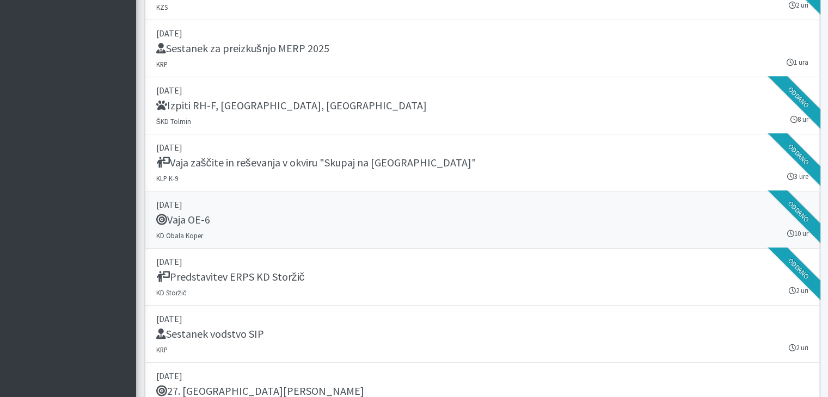
scroll to position [1088, 0]
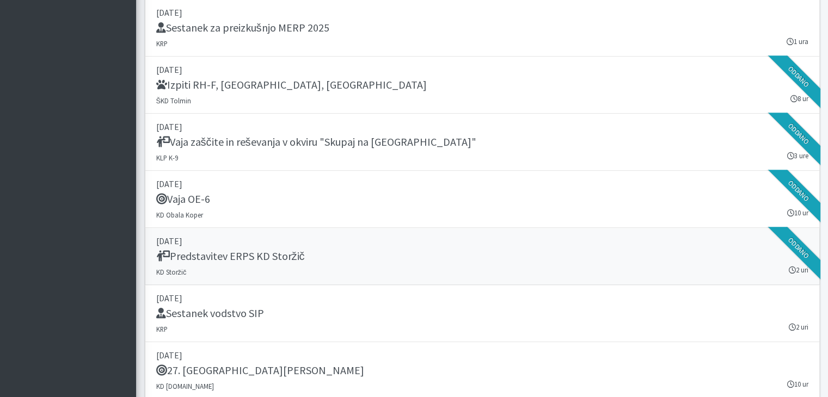
click at [266, 255] on h5 "Predstavitev ERPS KD Storžič" at bounding box center [230, 256] width 149 height 13
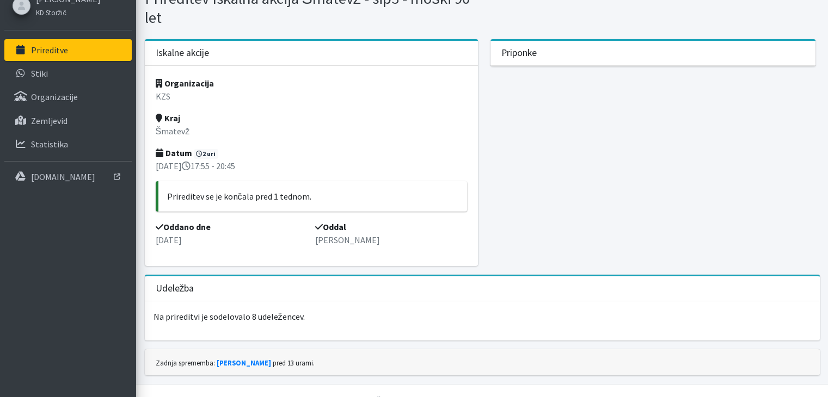
scroll to position [67, 0]
